Goal: Transaction & Acquisition: Subscribe to service/newsletter

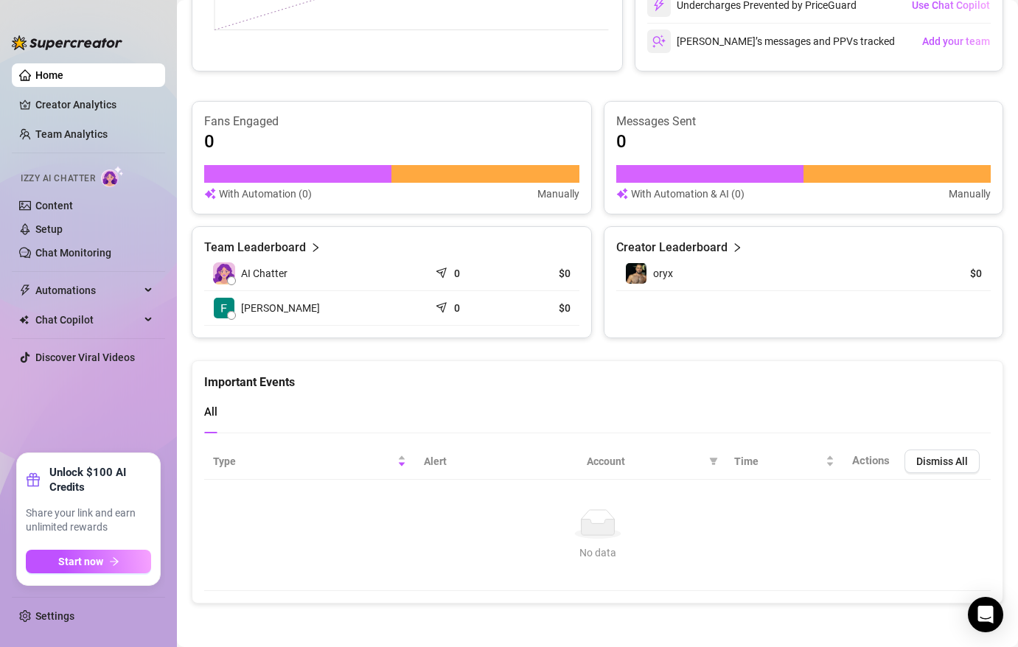
scroll to position [814, 0]
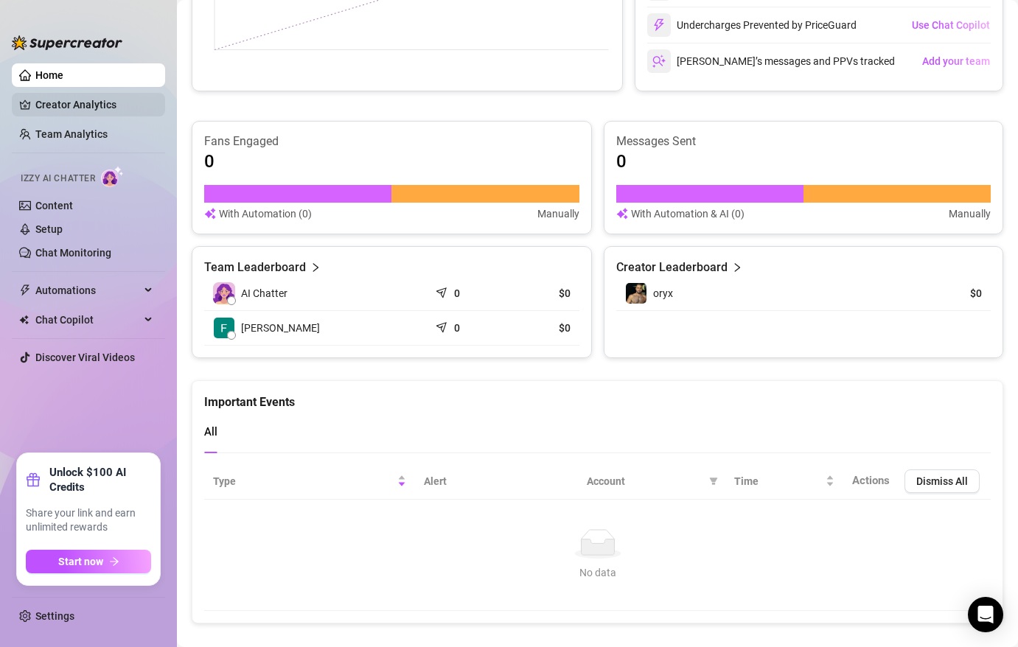
click at [88, 102] on link "Creator Analytics" at bounding box center [94, 105] width 118 height 24
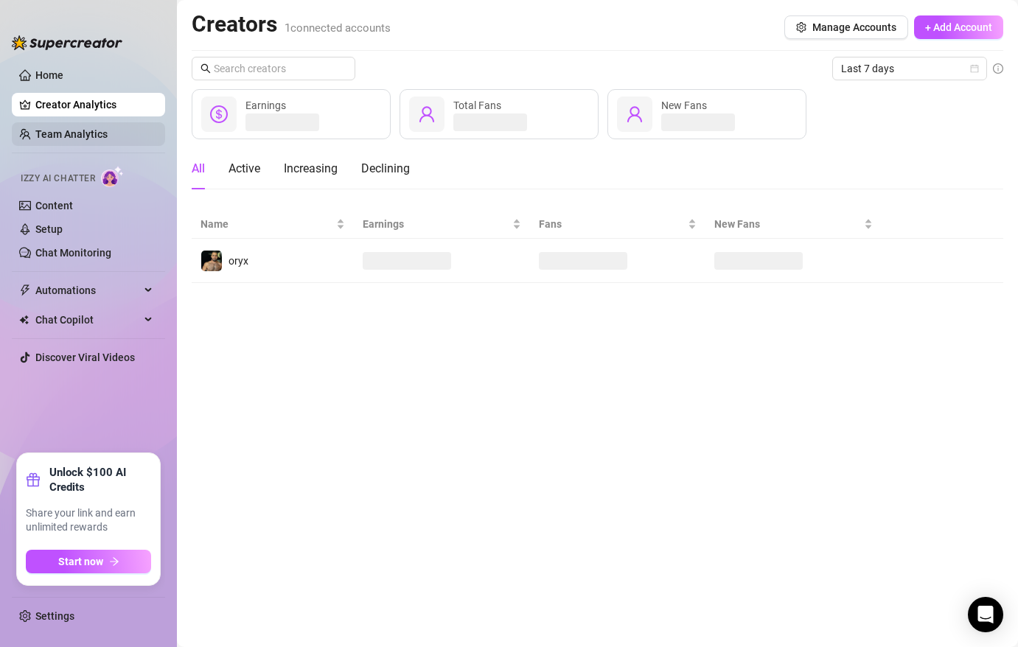
click at [68, 133] on link "Team Analytics" at bounding box center [71, 134] width 72 height 12
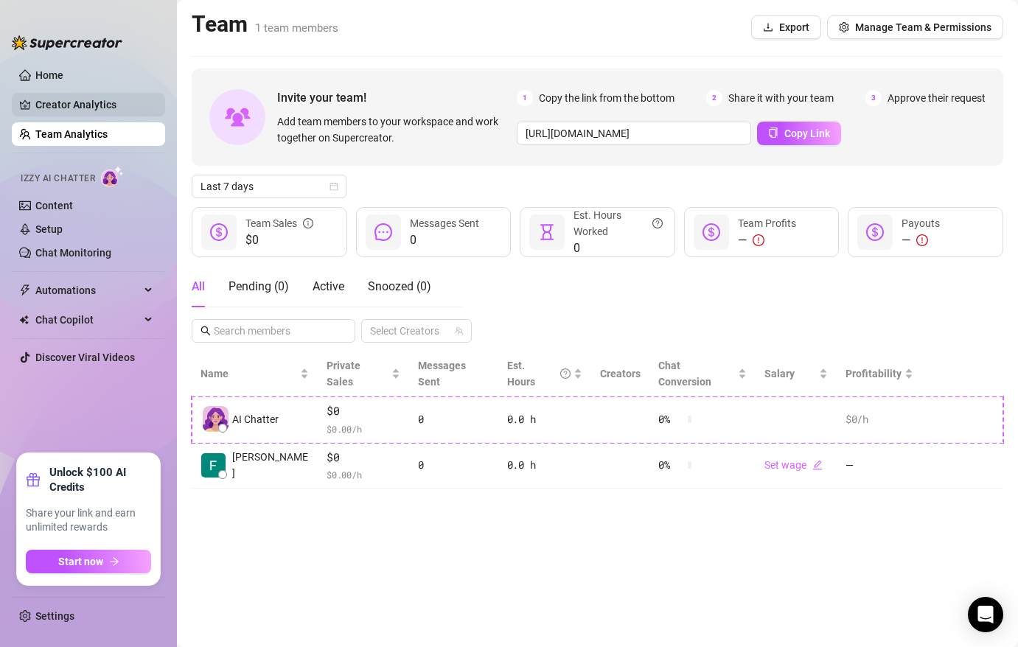
click at [80, 101] on link "Creator Analytics" at bounding box center [94, 105] width 118 height 24
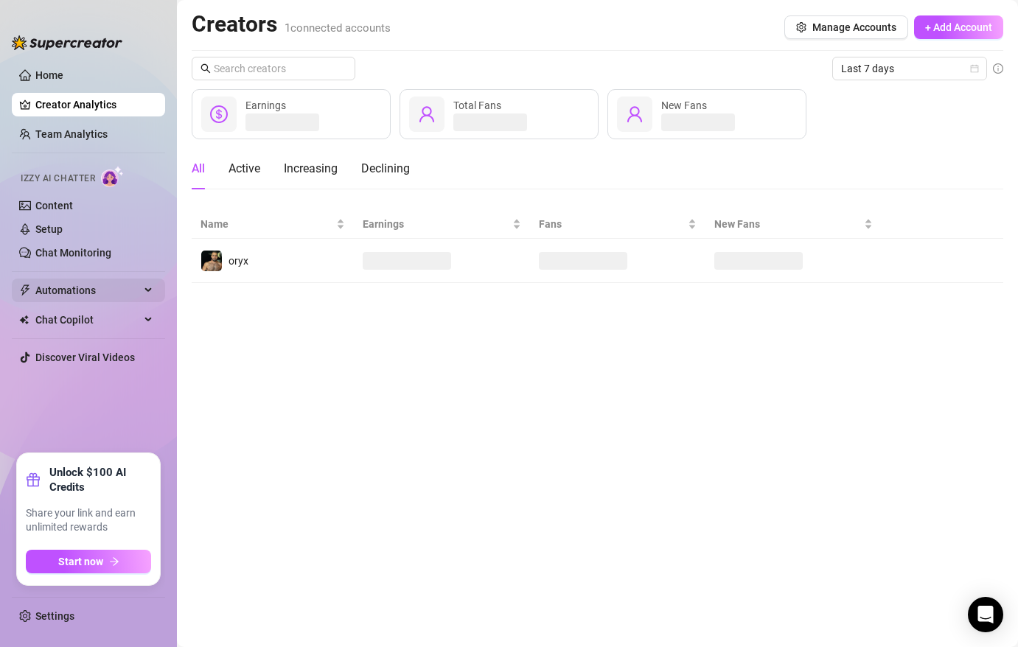
click at [145, 291] on div "Automations" at bounding box center [88, 291] width 153 height 24
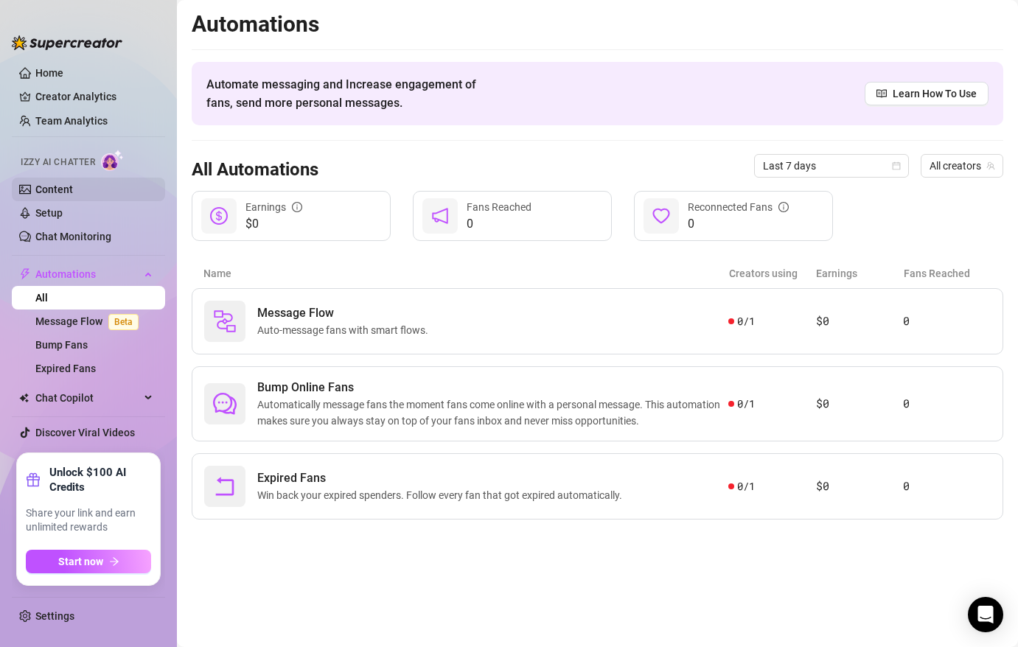
click at [73, 183] on link "Content" at bounding box center [54, 189] width 38 height 12
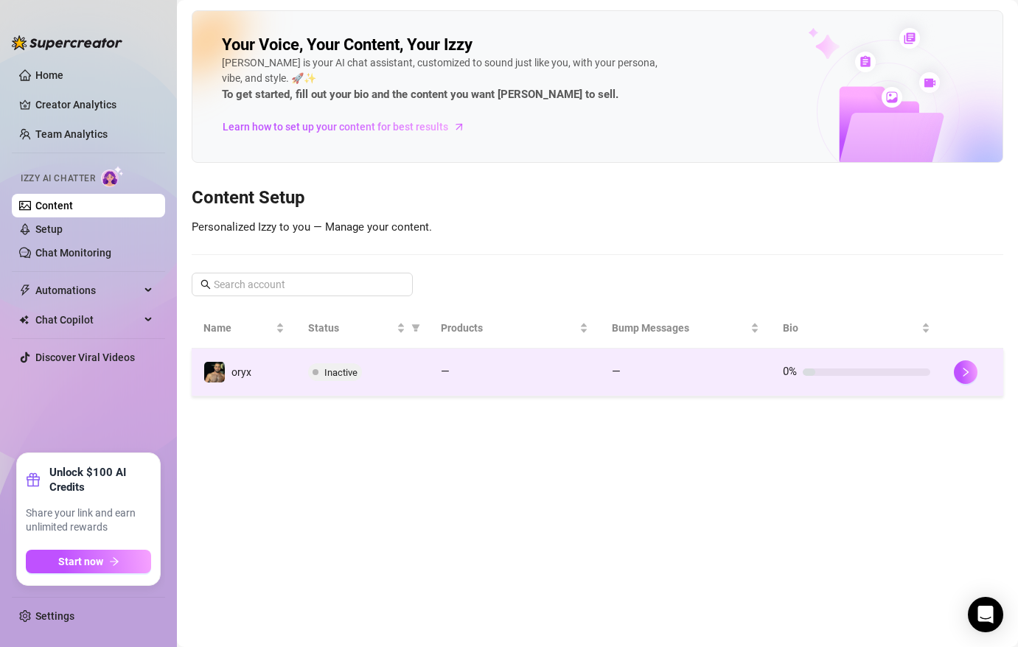
click at [371, 360] on td "Inactive" at bounding box center [362, 373] width 133 height 48
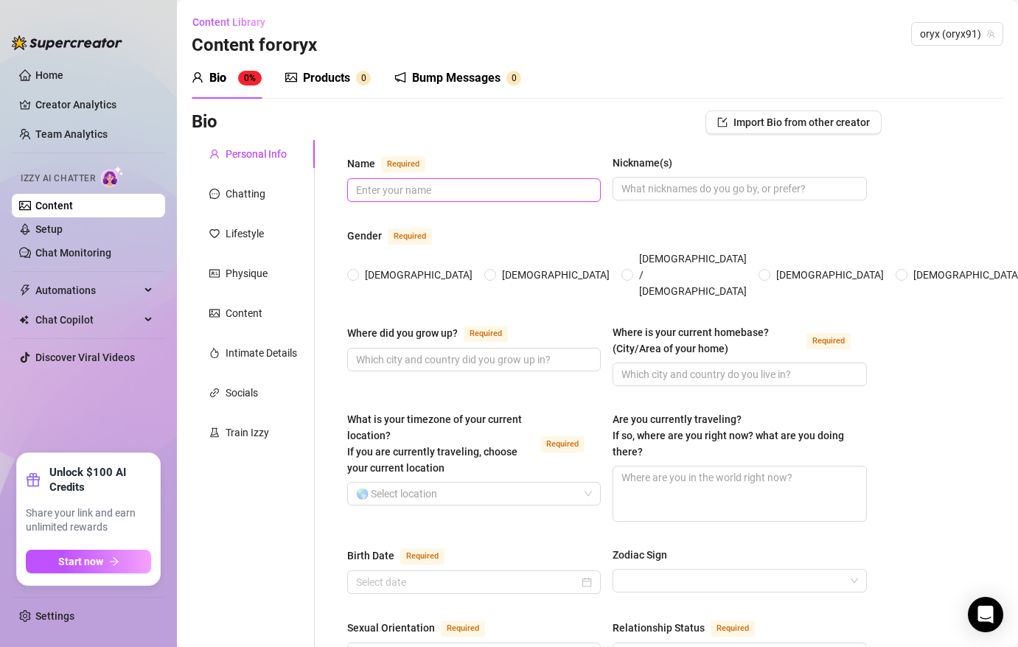
click at [399, 189] on input "Name Required" at bounding box center [472, 190] width 233 height 16
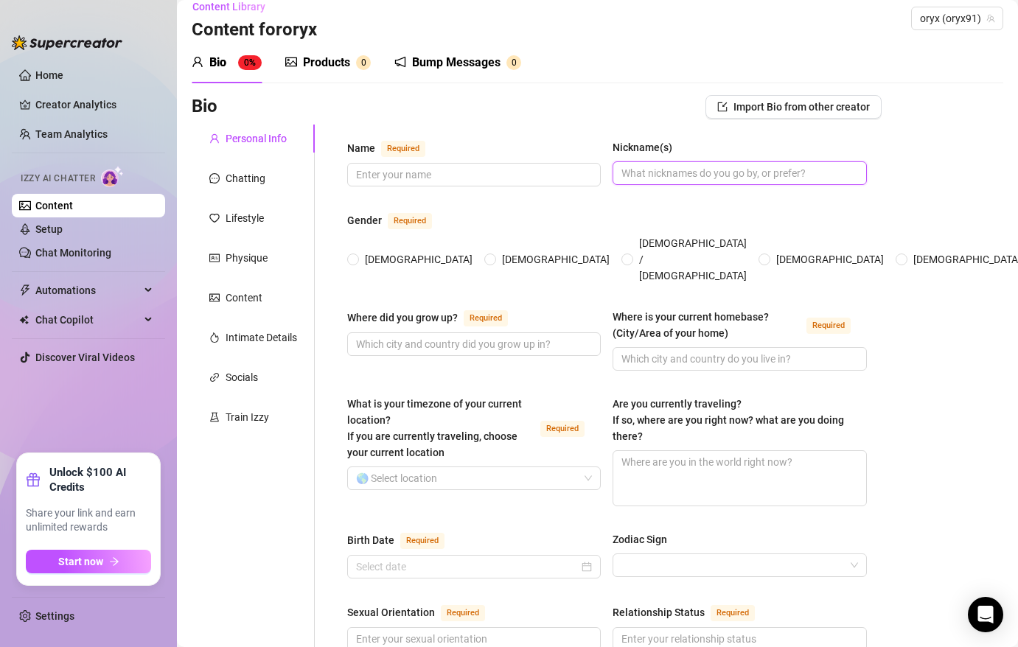
click at [704, 176] on input "Nickname(s)" at bounding box center [737, 173] width 233 height 16
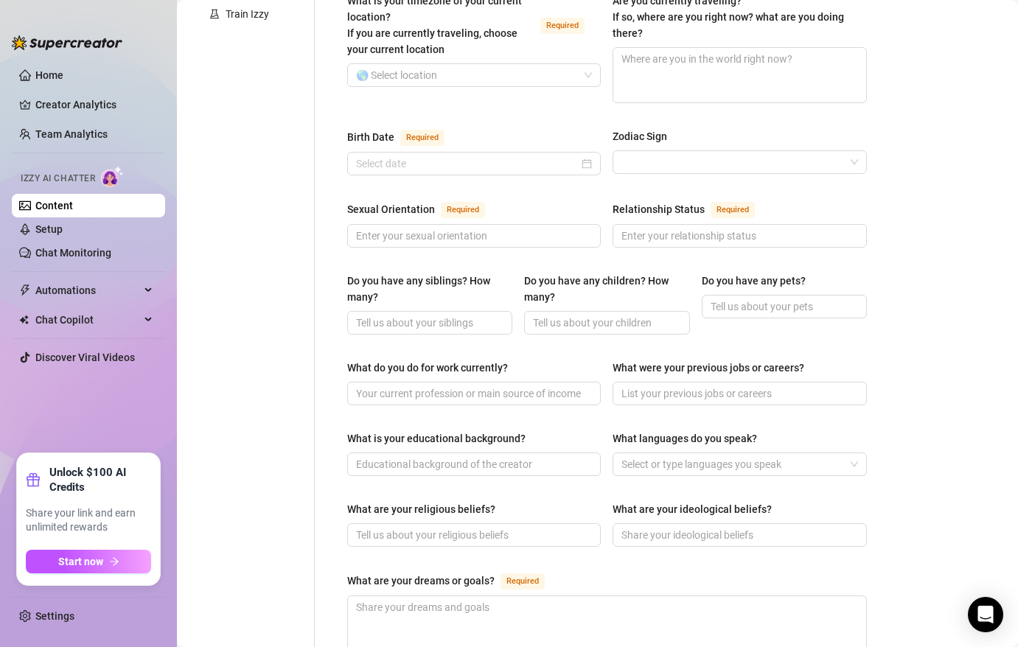
scroll to position [0, 0]
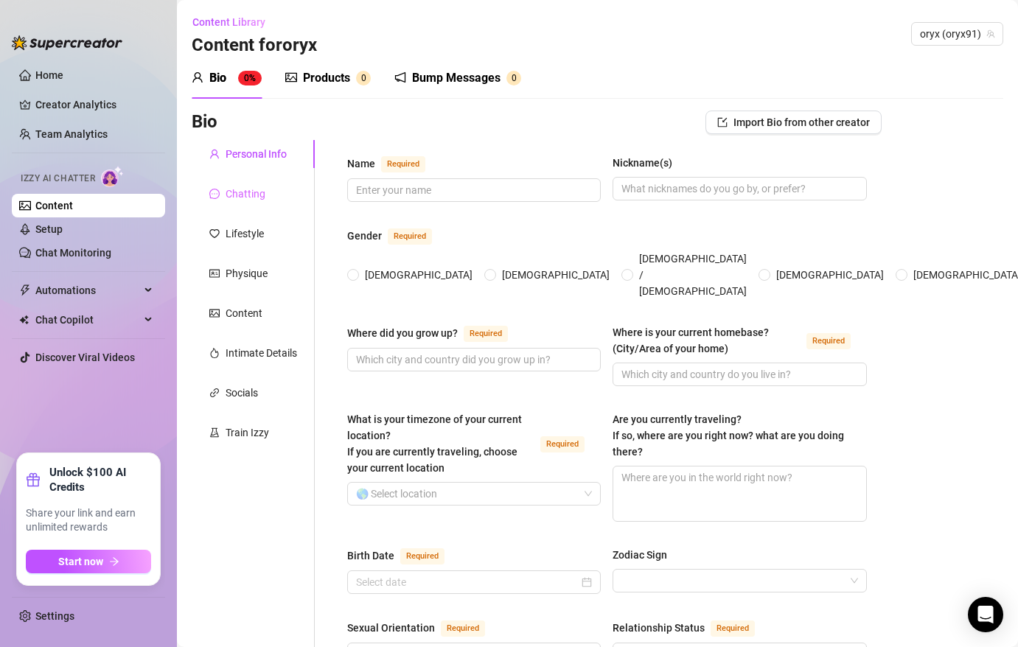
click at [267, 197] on div "Chatting" at bounding box center [253, 194] width 123 height 28
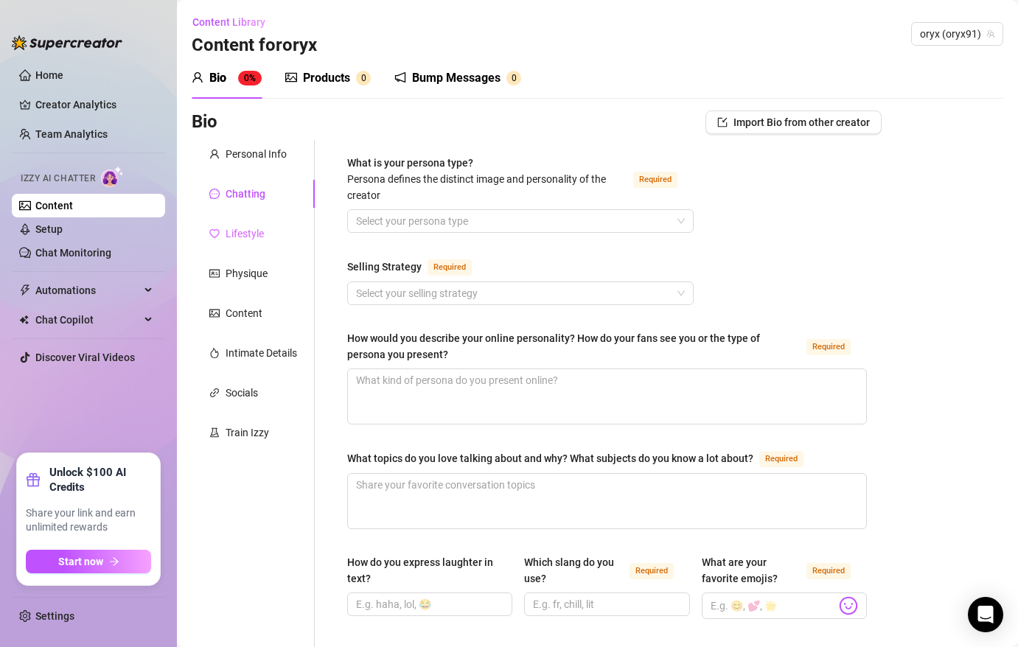
click at [266, 240] on div "Lifestyle" at bounding box center [253, 234] width 123 height 28
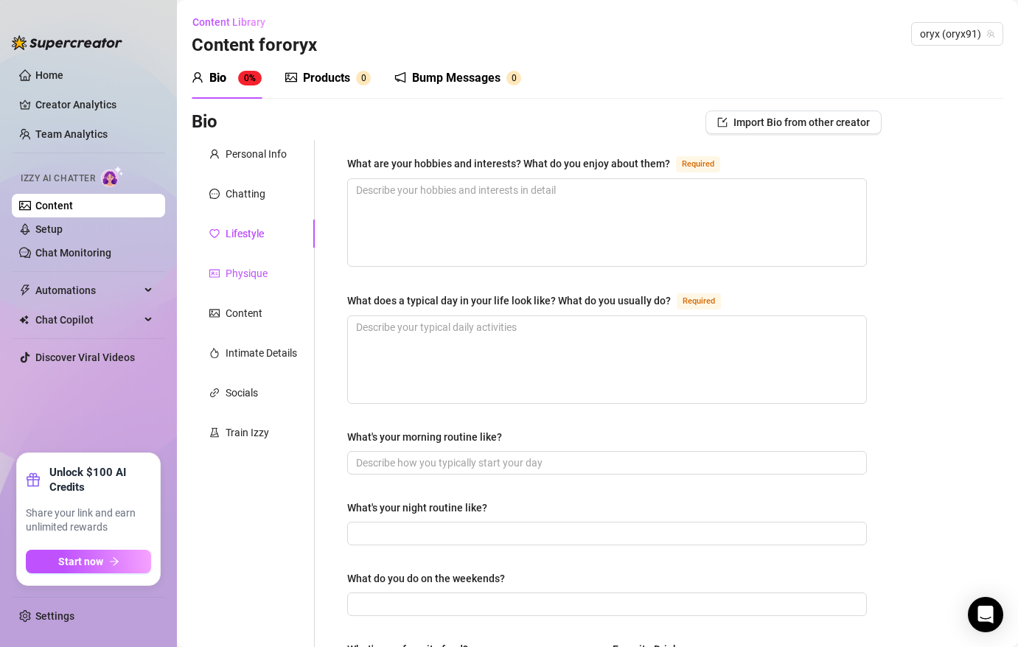
click at [261, 276] on div "Physique" at bounding box center [246, 273] width 42 height 16
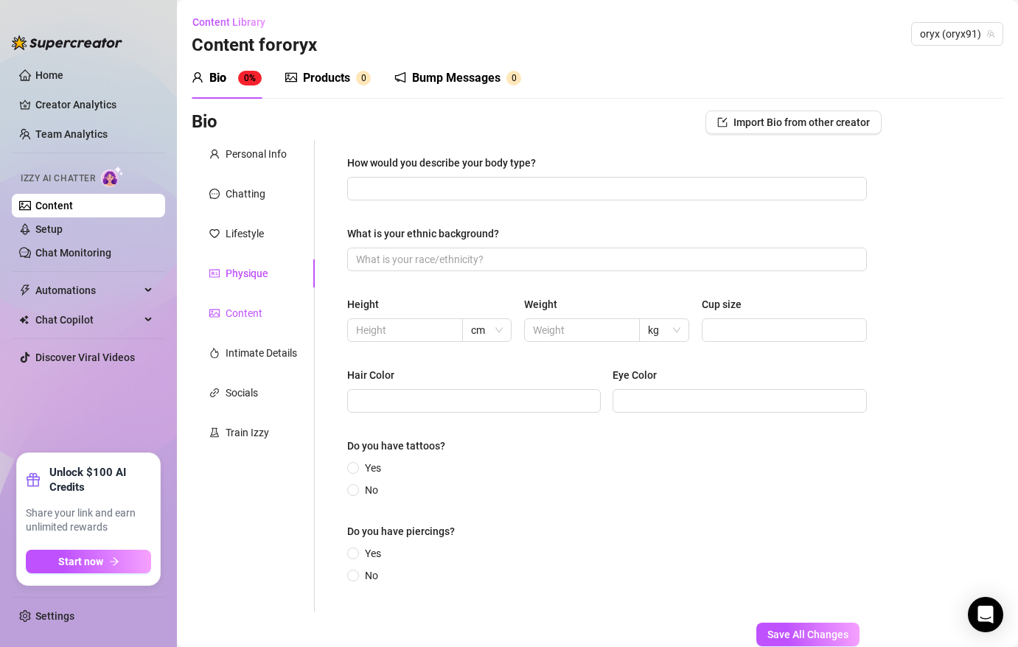
click at [261, 306] on div "Content" at bounding box center [243, 313] width 37 height 16
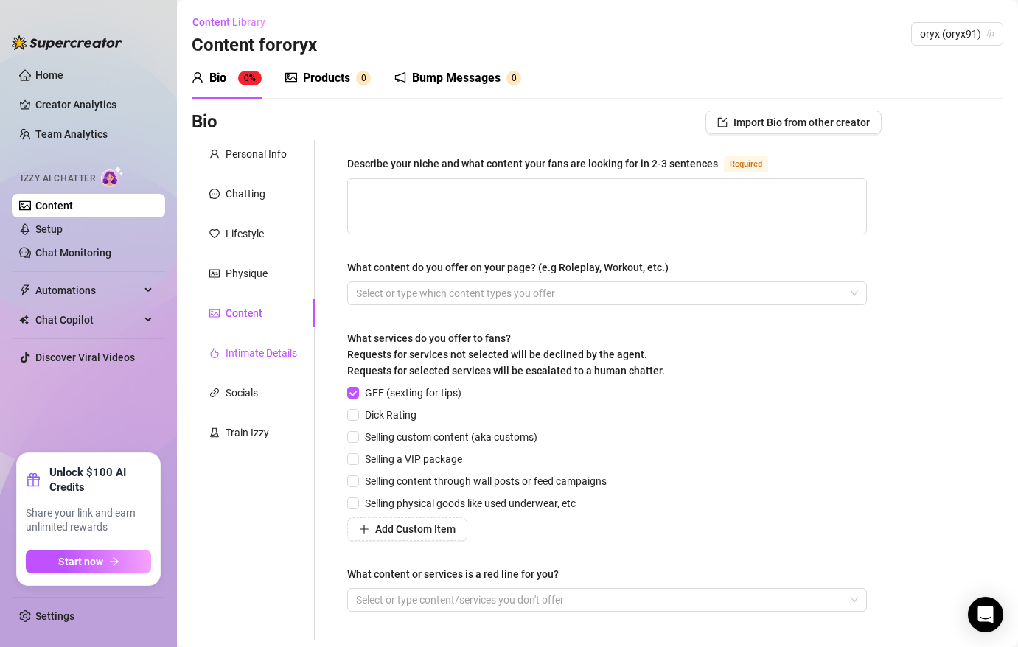
click at [262, 360] on div "Intimate Details" at bounding box center [260, 353] width 71 height 16
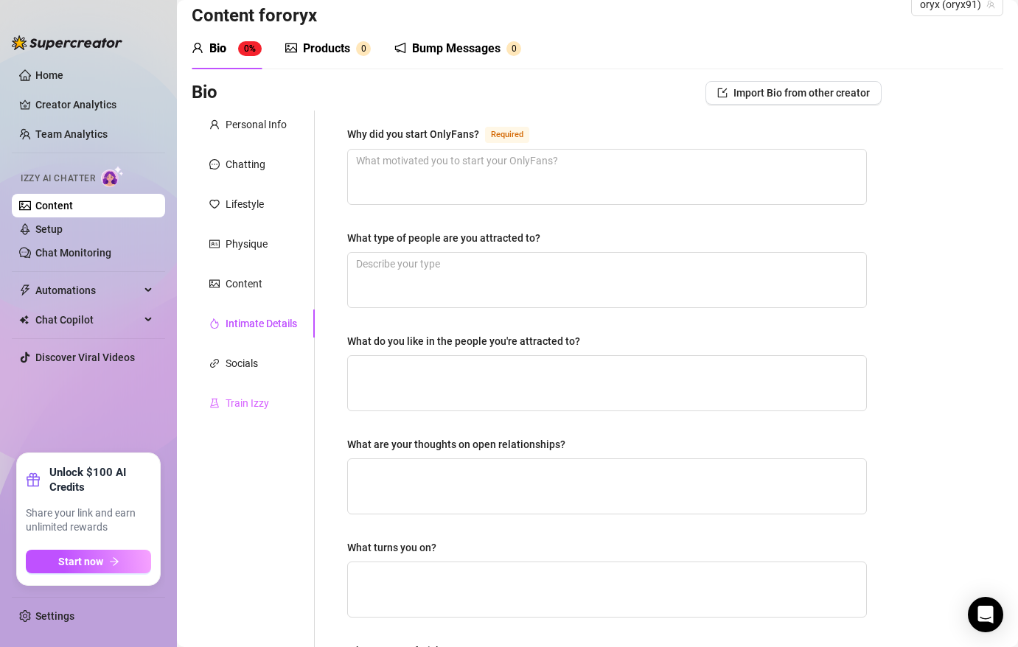
scroll to position [30, 0]
click at [248, 399] on div "Train Izzy" at bounding box center [246, 402] width 43 height 16
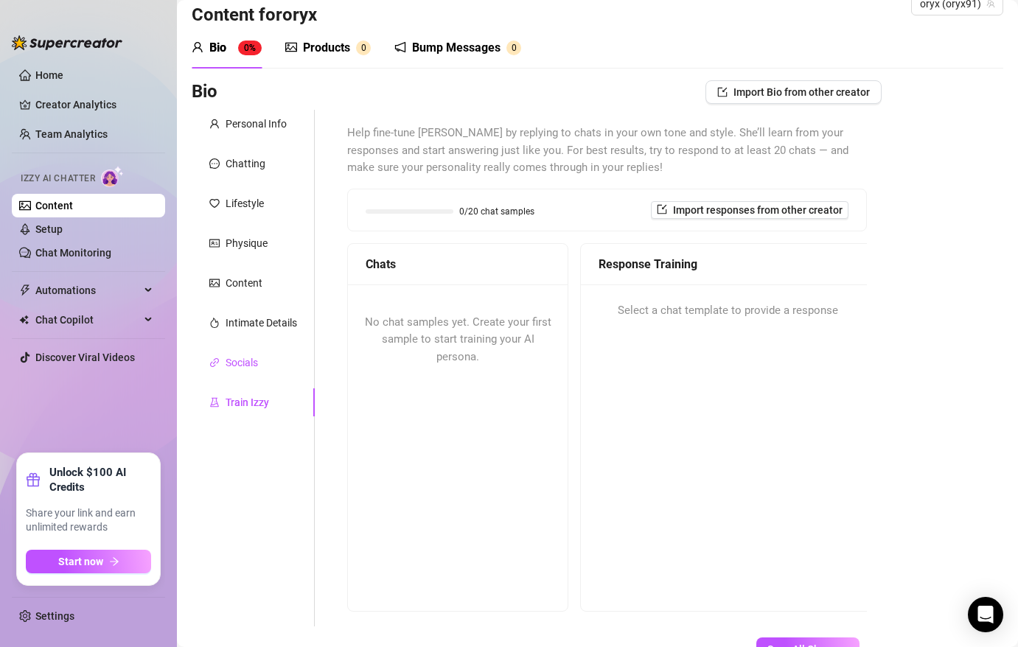
click at [246, 365] on div "Socials" at bounding box center [241, 362] width 32 height 16
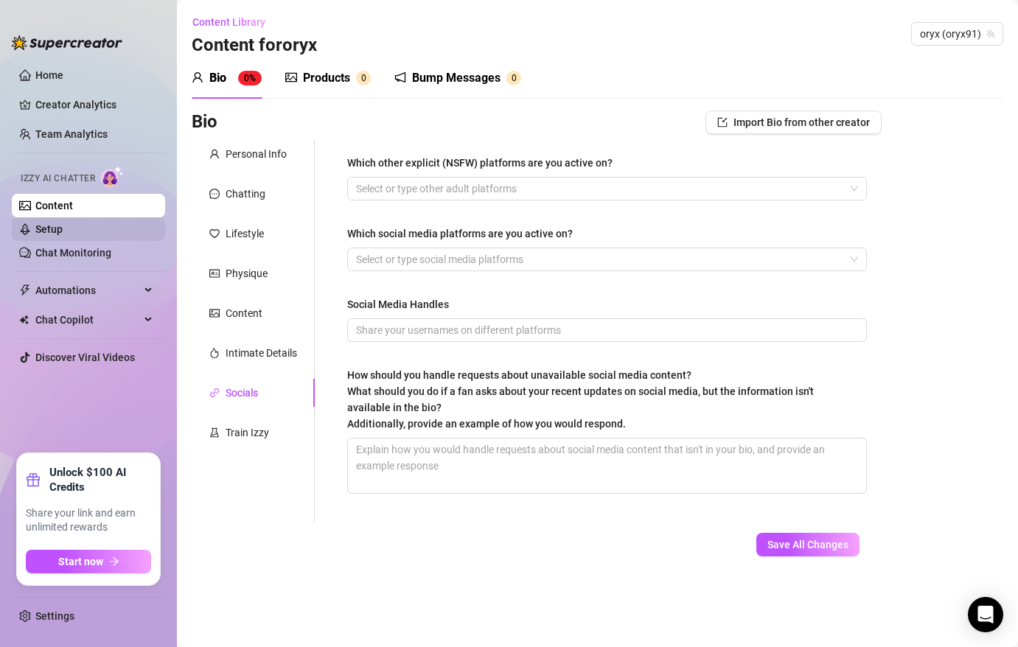
click at [63, 231] on link "Setup" at bounding box center [48, 229] width 27 height 12
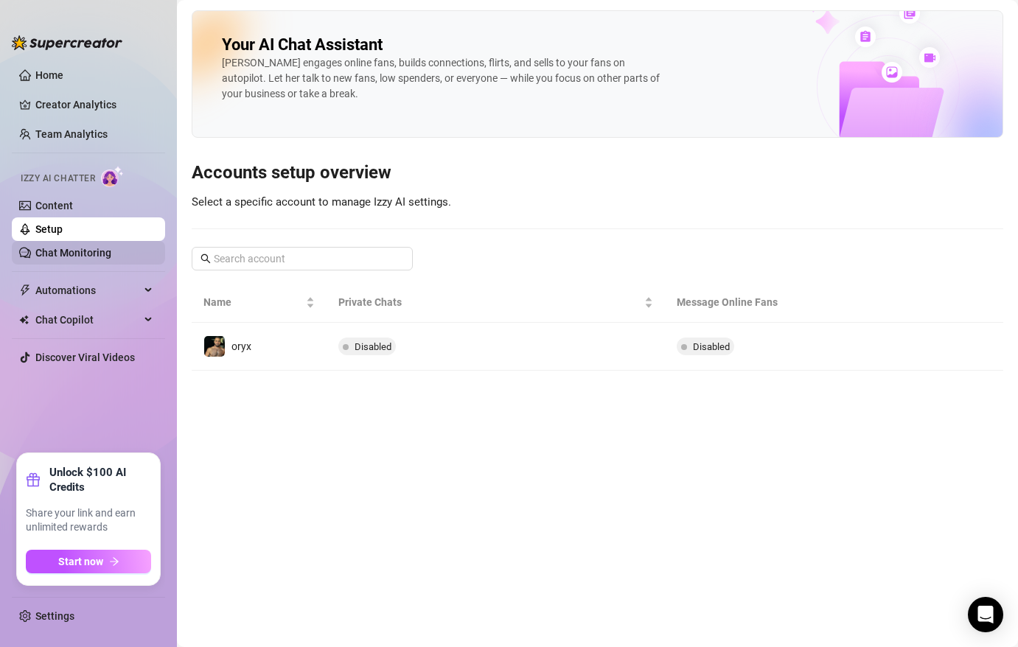
click at [80, 247] on link "Chat Monitoring" at bounding box center [73, 253] width 76 height 12
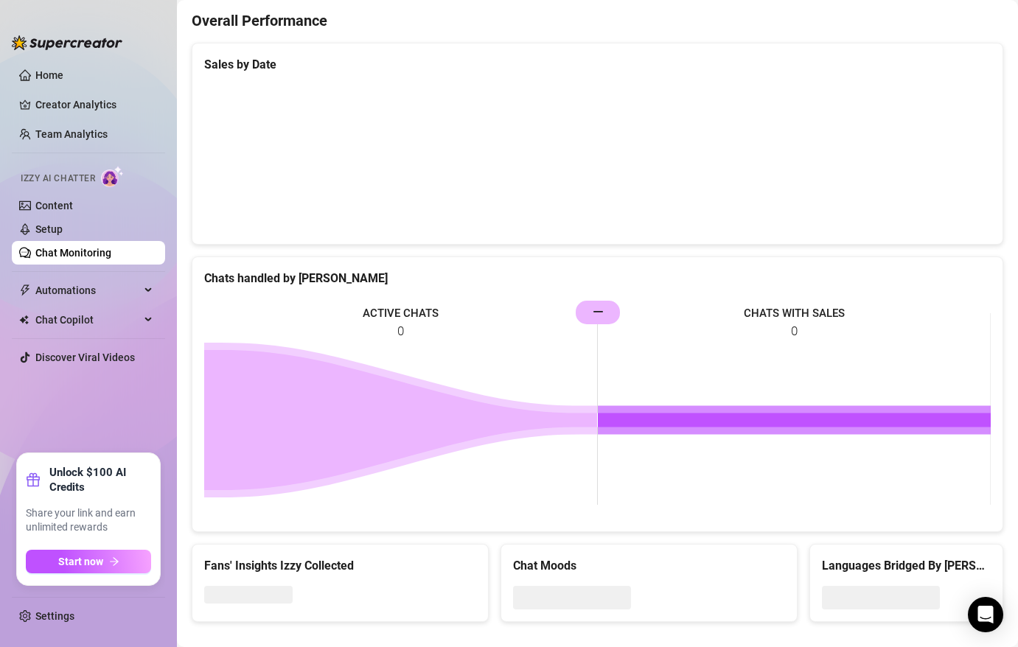
scroll to position [465, 0]
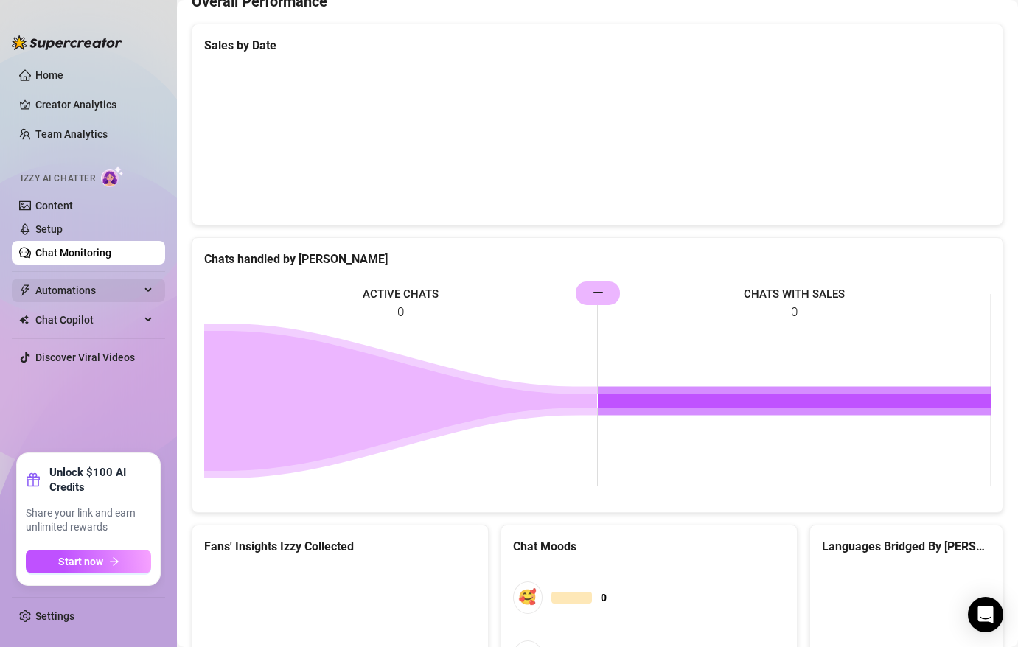
click at [76, 293] on span "Automations" at bounding box center [87, 291] width 105 height 24
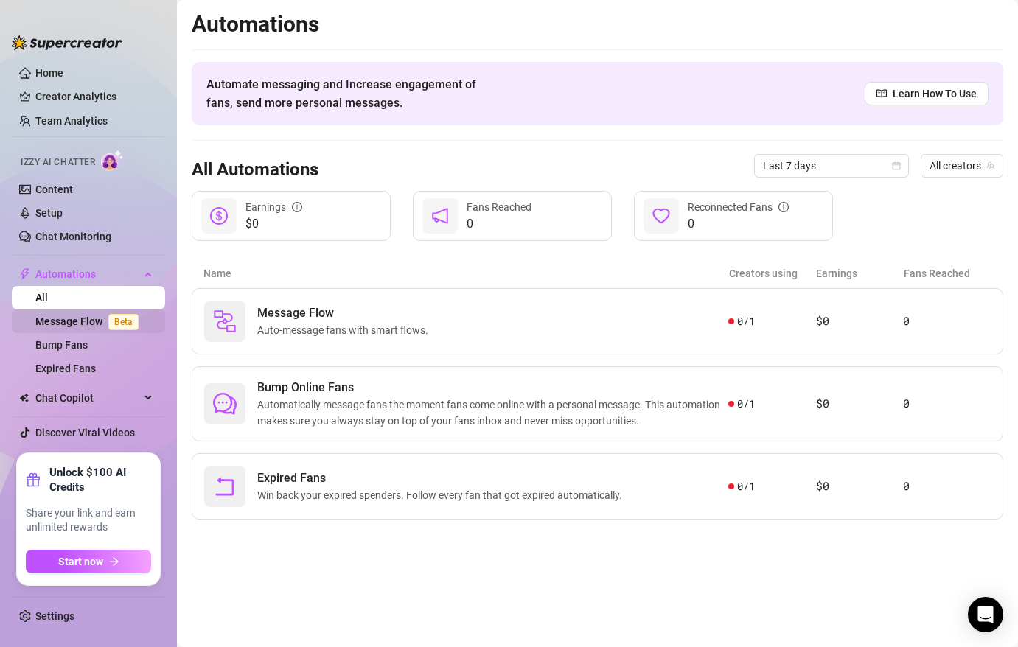
click at [91, 323] on link "Message Flow Beta" at bounding box center [89, 321] width 109 height 12
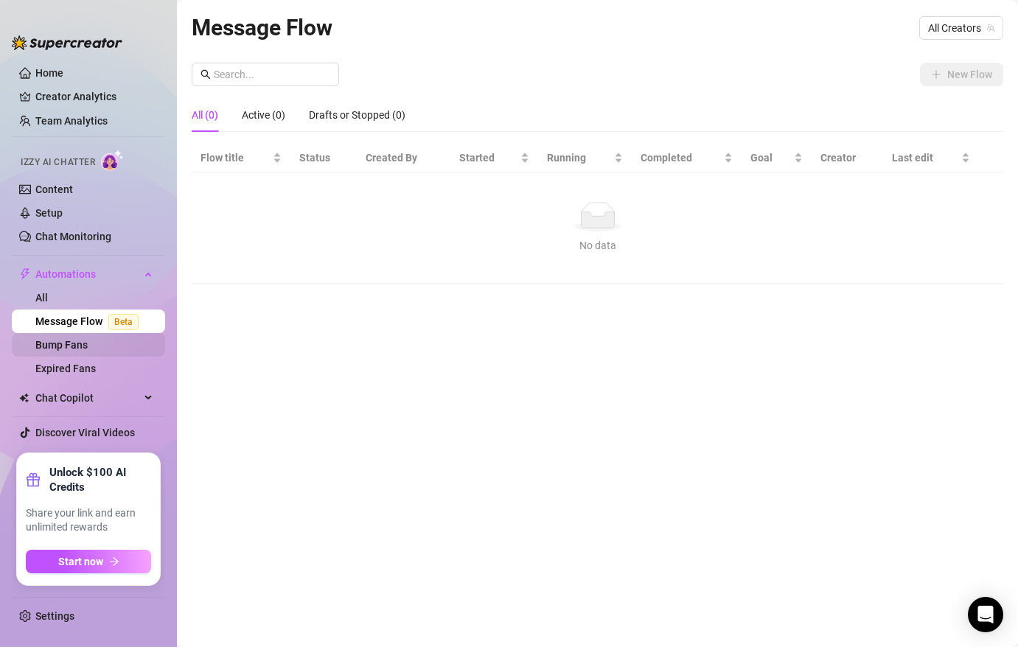
click at [62, 346] on link "Bump Fans" at bounding box center [61, 345] width 52 height 12
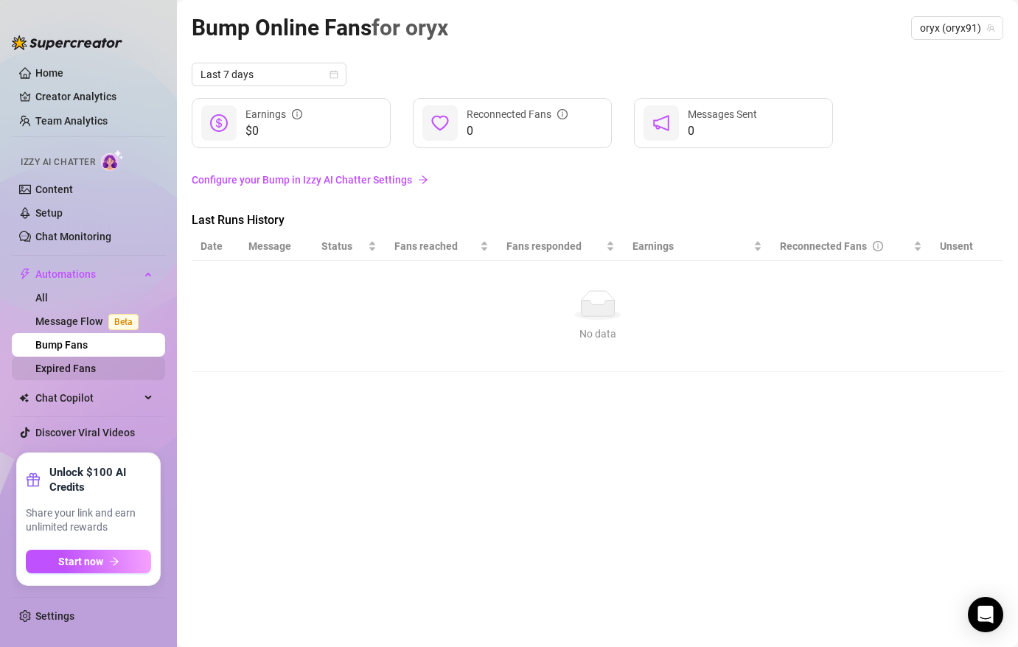
click at [77, 363] on link "Expired Fans" at bounding box center [65, 369] width 60 height 12
